Goal: Find specific page/section: Find specific page/section

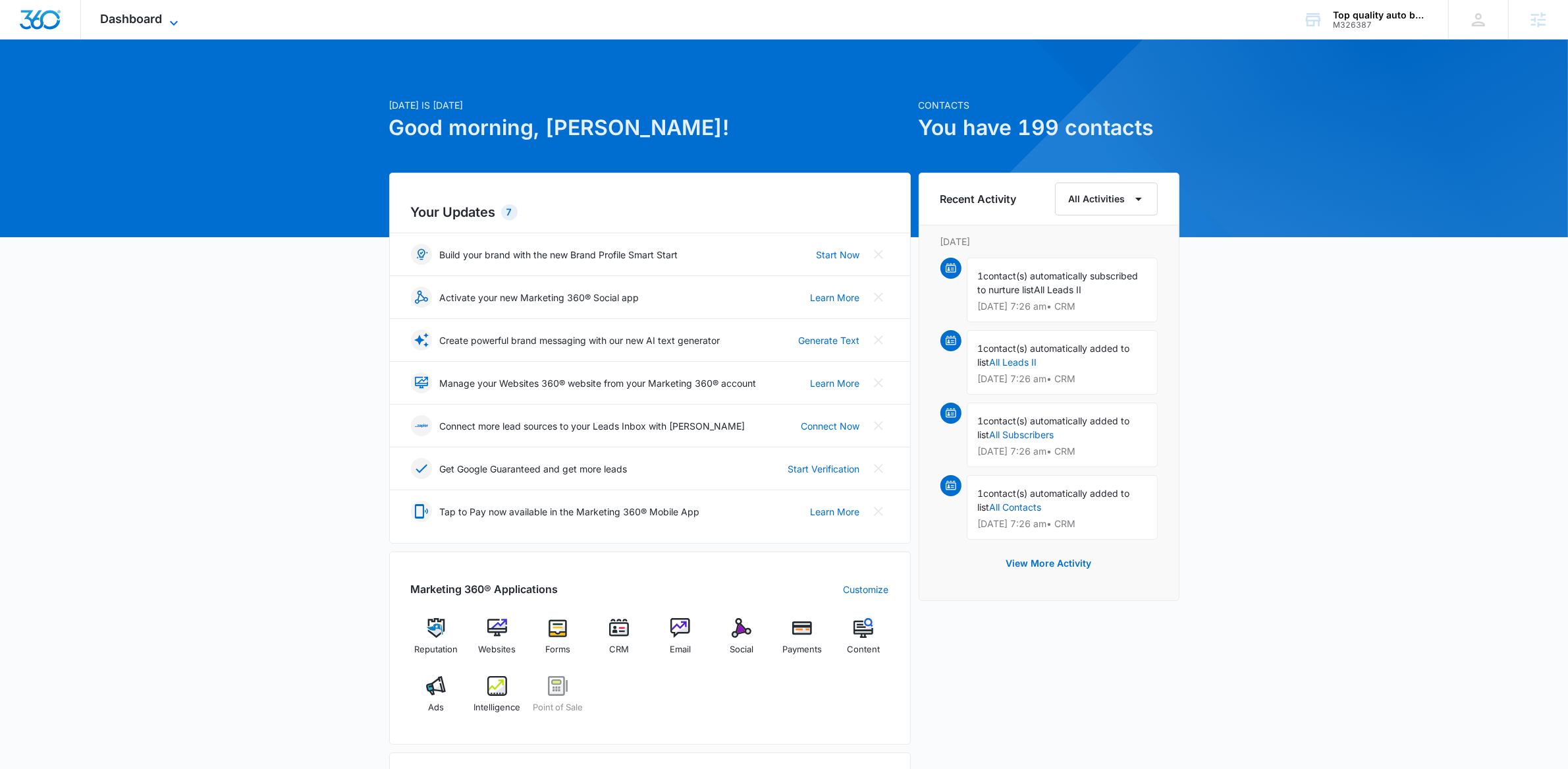
click at [170, 20] on icon at bounding box center [174, 23] width 16 height 16
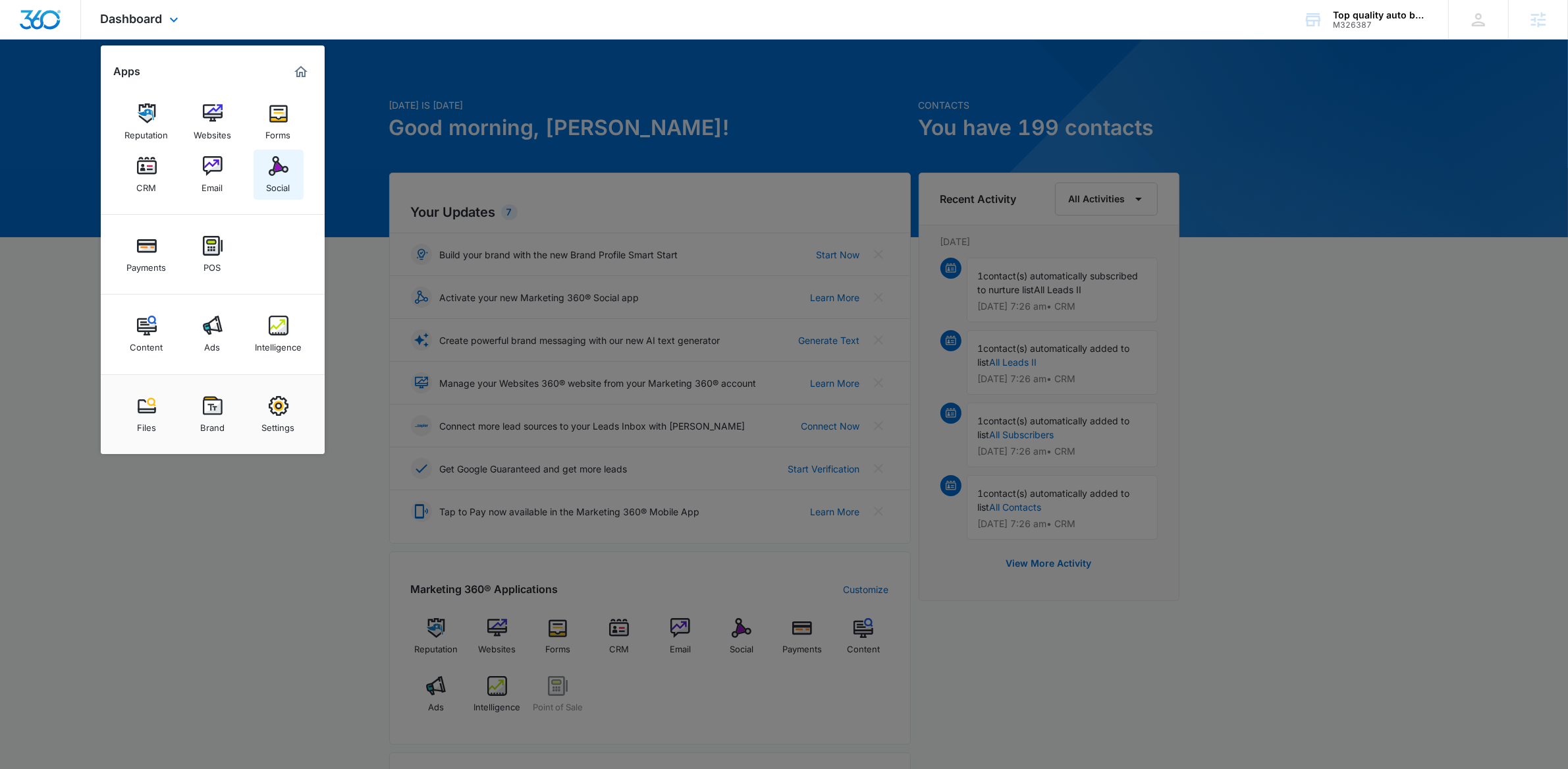
click at [283, 183] on div "Social" at bounding box center [278, 184] width 24 height 17
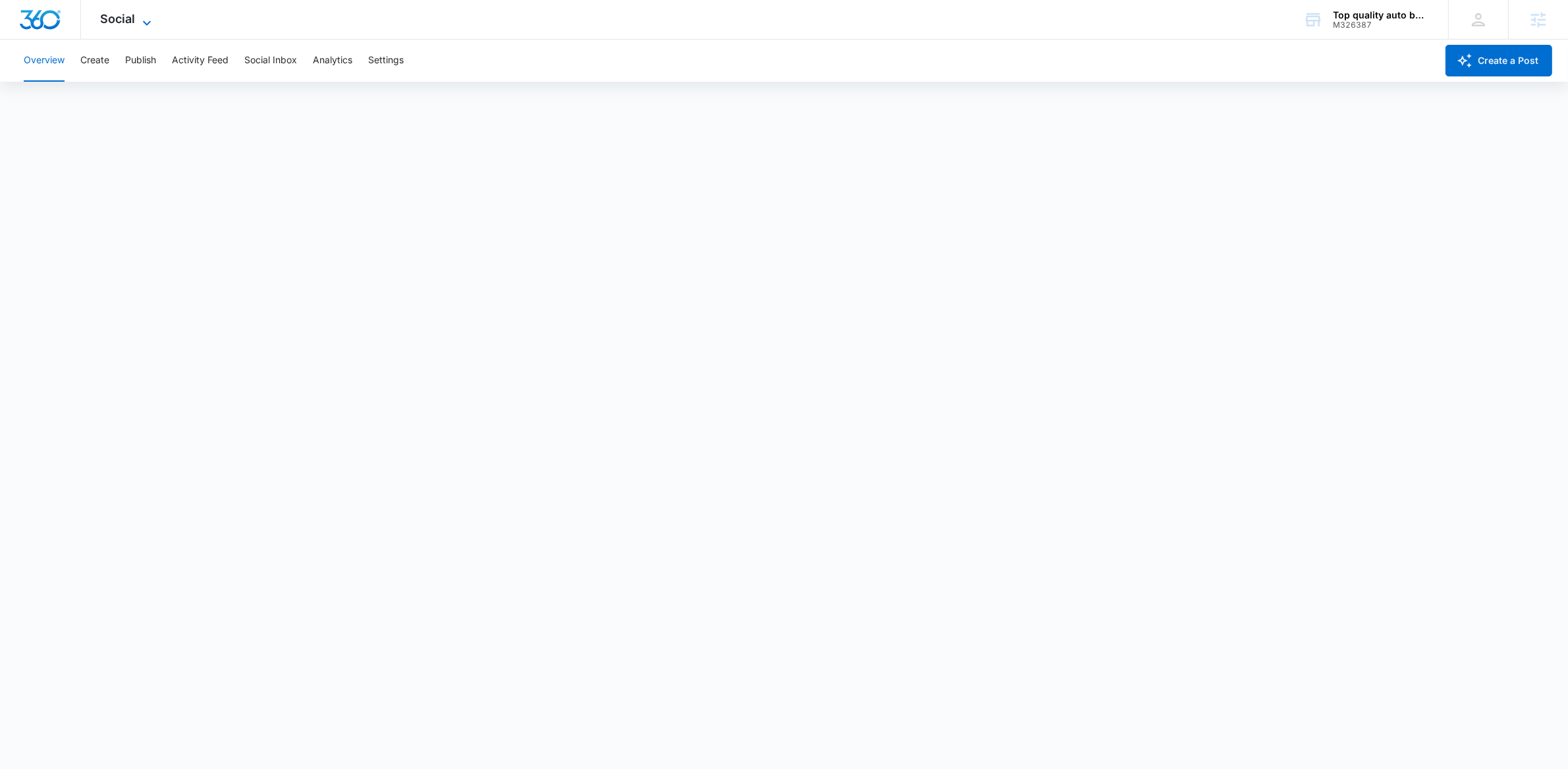
click at [137, 17] on div "Social Apps Reputation Websites Forms CRM Email Social Payments POS Content Ads…" at bounding box center [127, 19] width 93 height 39
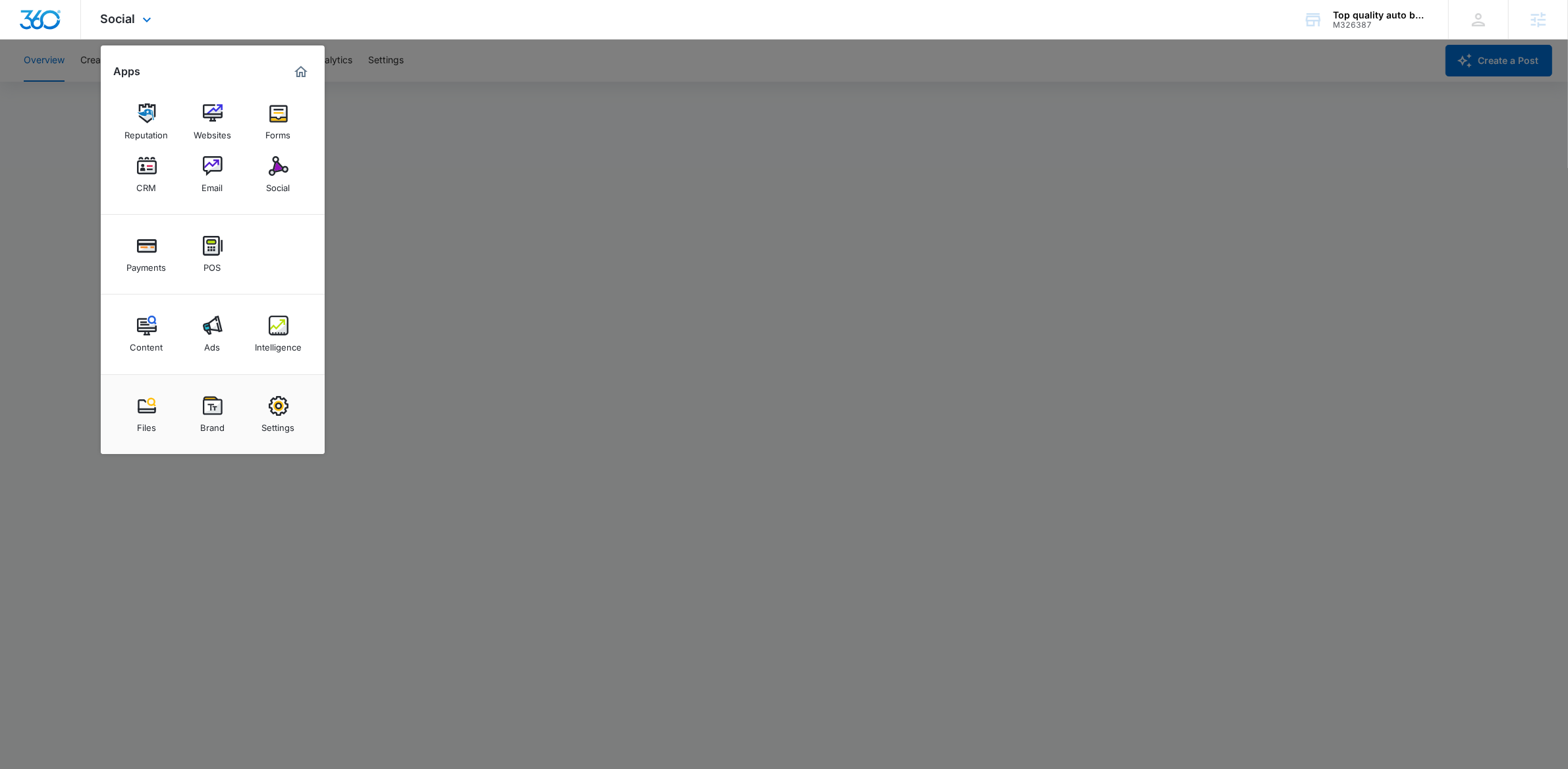
click at [303, 67] on img "Marketing 360® Dashboard" at bounding box center [301, 71] width 16 height 16
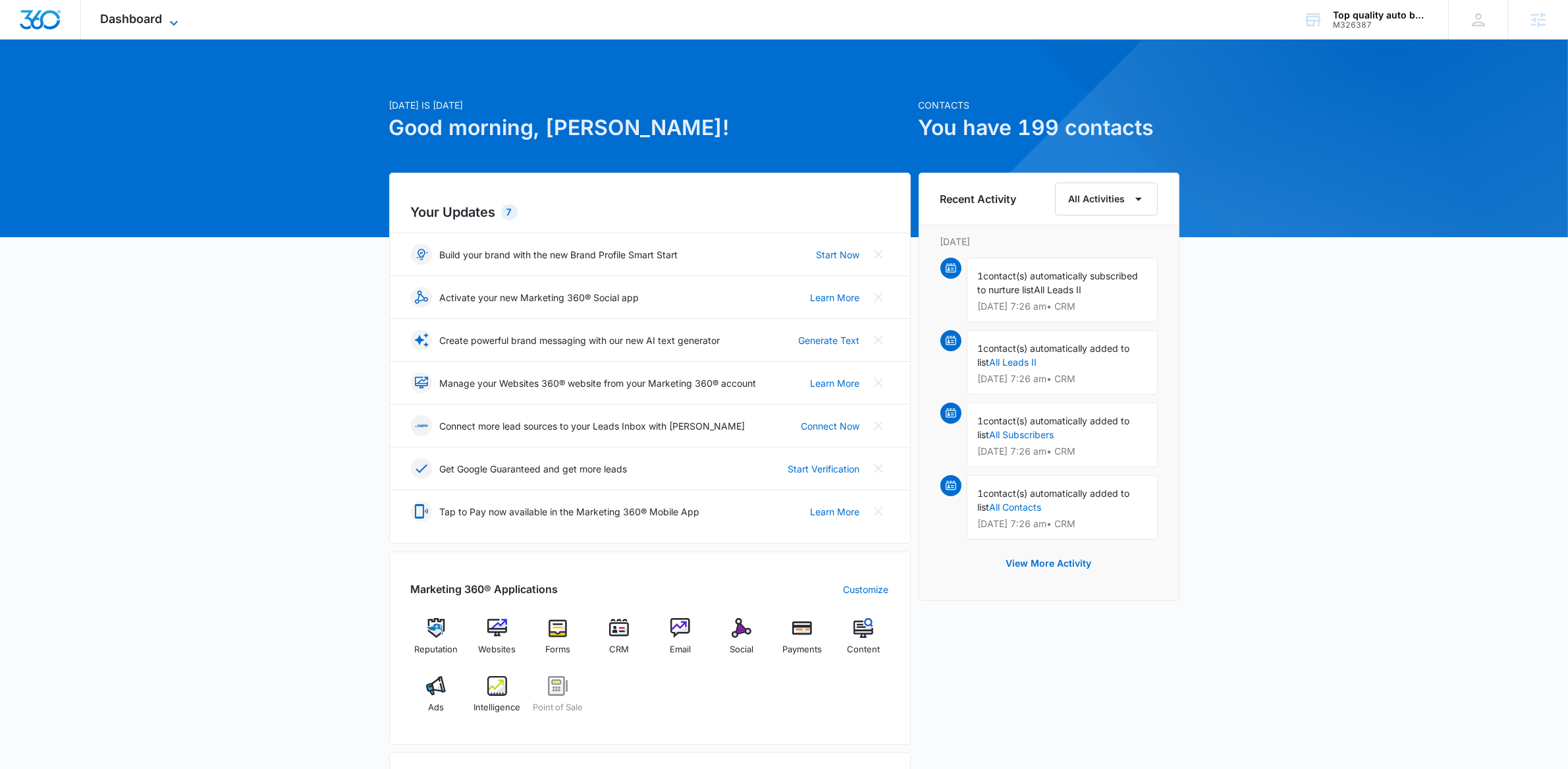
click at [174, 19] on icon at bounding box center [174, 23] width 16 height 16
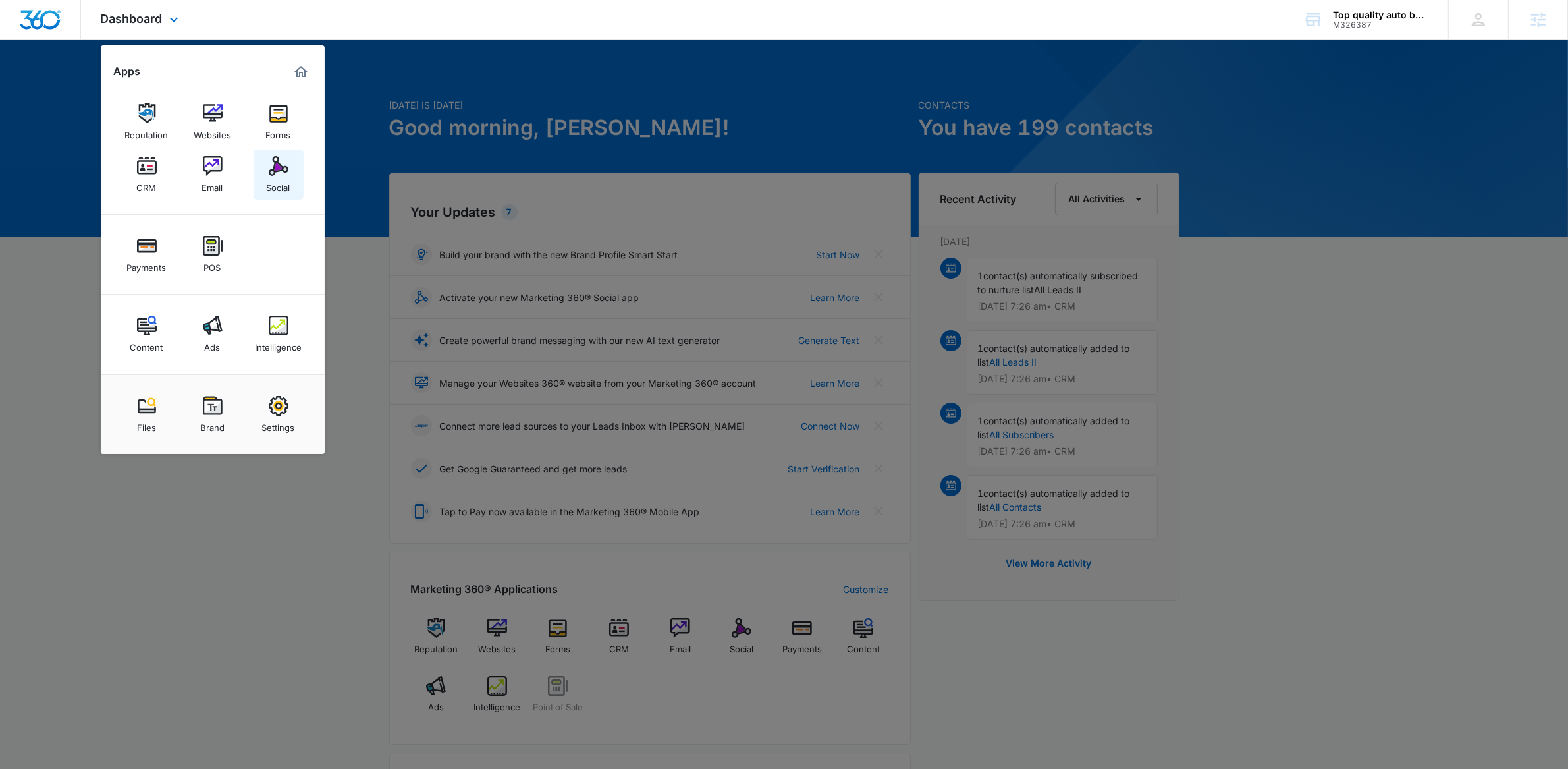
click at [269, 171] on img at bounding box center [278, 165] width 19 height 19
